Goal: Navigation & Orientation: Find specific page/section

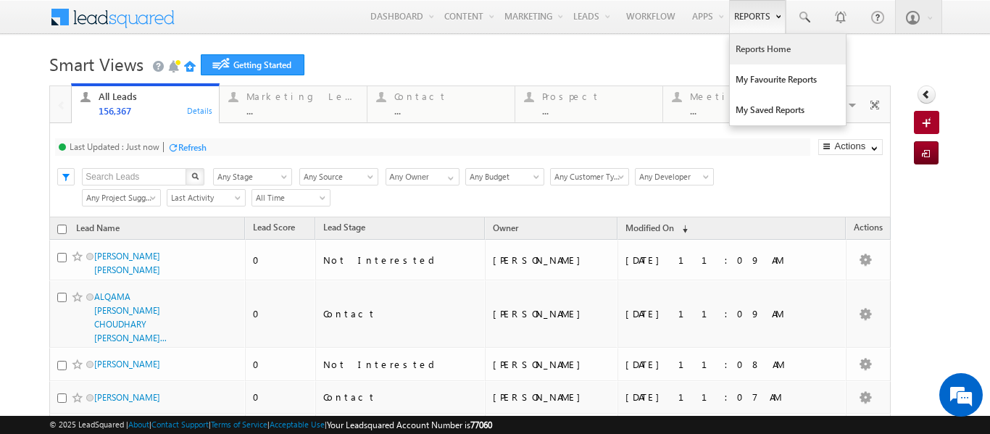
click at [739, 51] on link "Reports Home" at bounding box center [788, 49] width 116 height 30
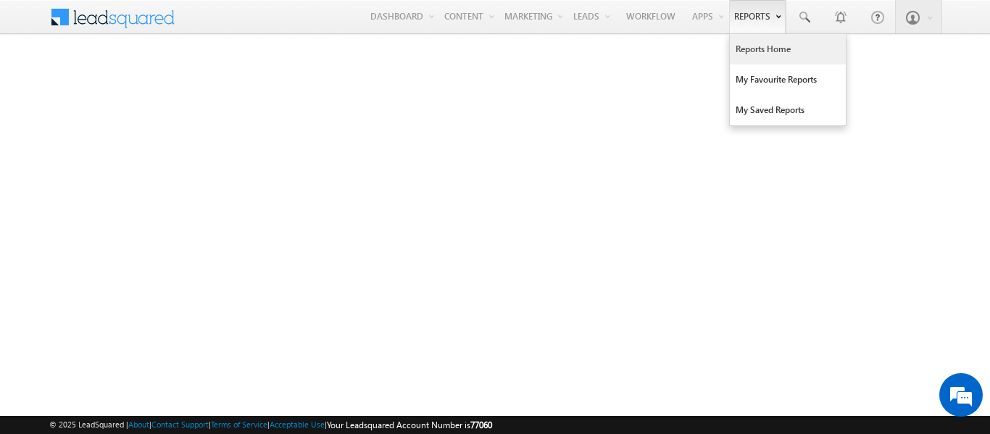
click at [751, 46] on link "Reports Home" at bounding box center [788, 49] width 116 height 30
click at [756, 49] on link "Reports Home" at bounding box center [788, 49] width 116 height 30
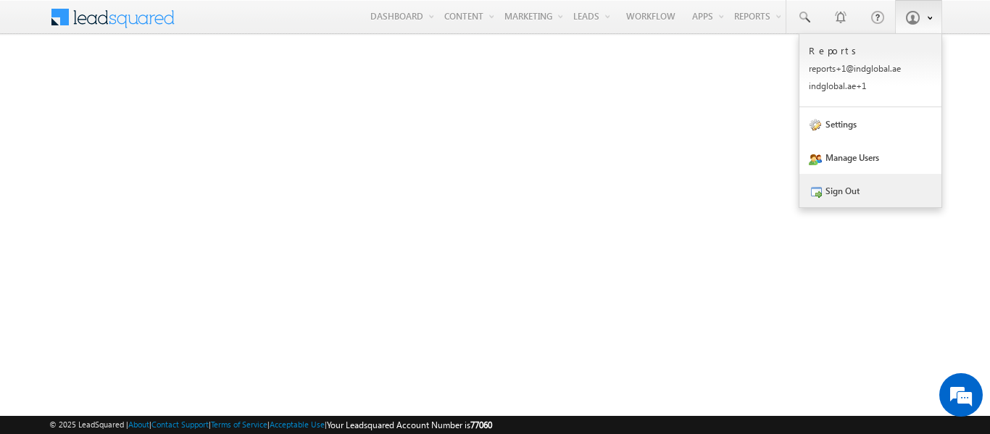
click at [846, 193] on link "Sign Out" at bounding box center [871, 190] width 142 height 33
